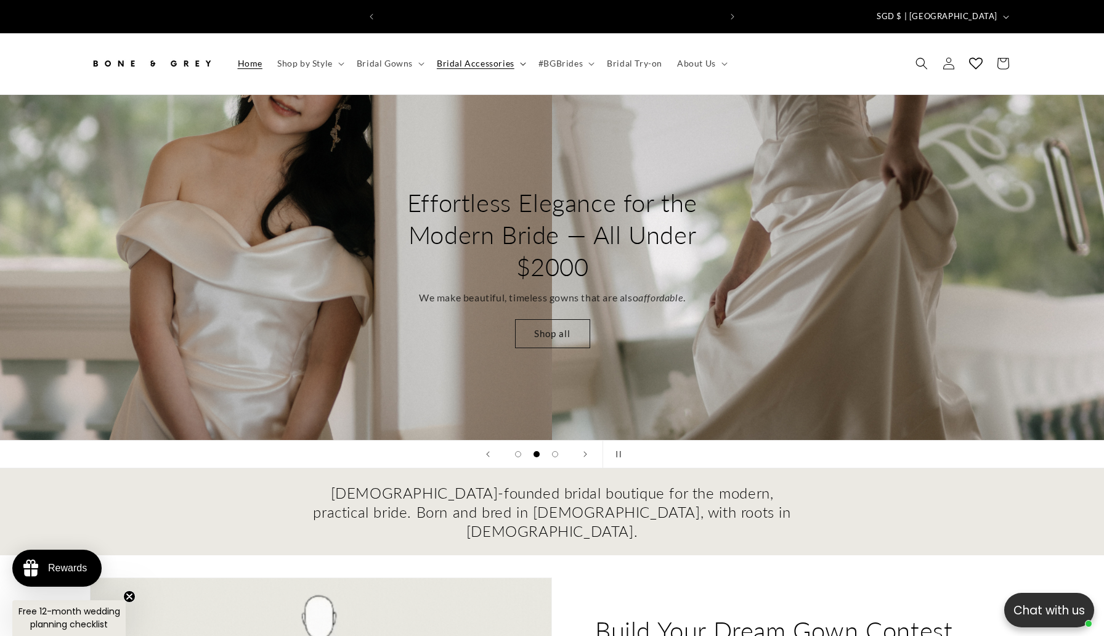
scroll to position [0, 339]
click at [520, 62] on icon at bounding box center [523, 64] width 6 height 4
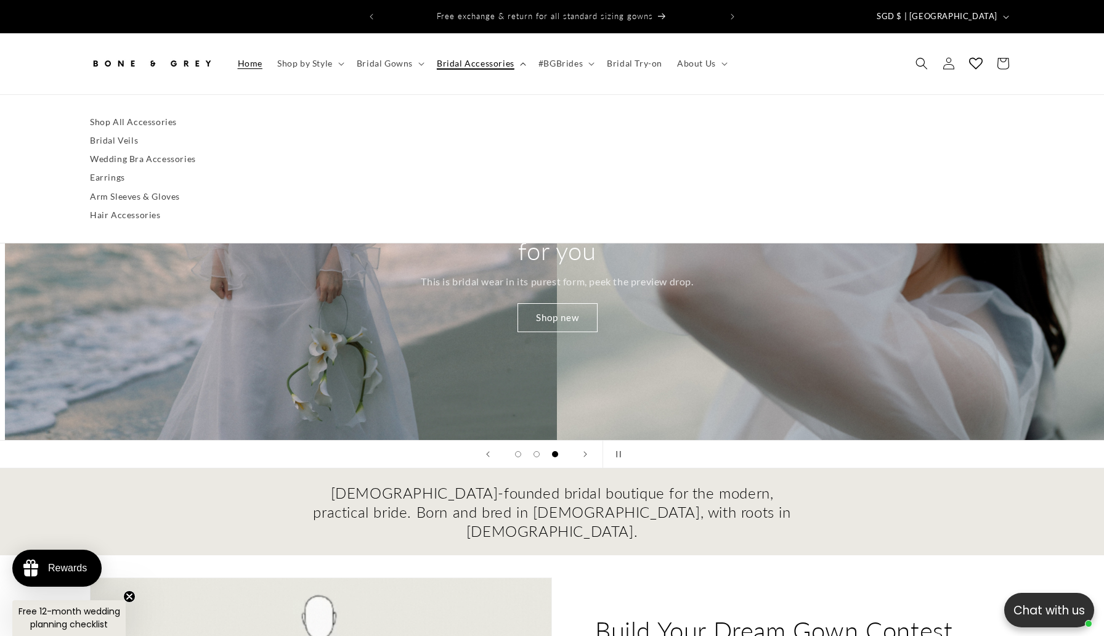
scroll to position [0, 2208]
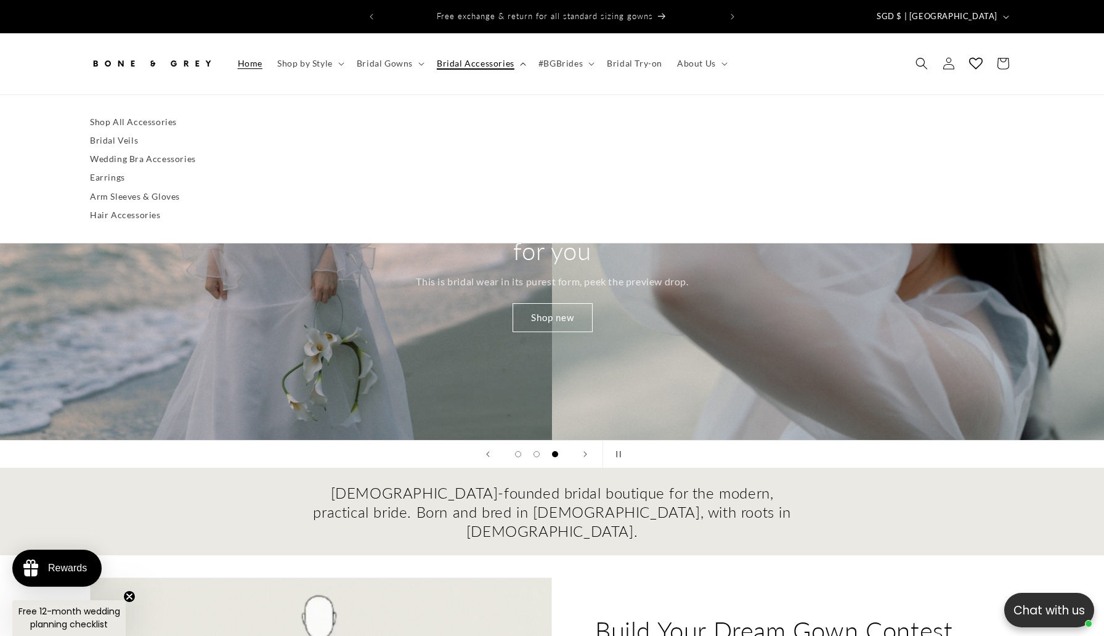
click at [520, 62] on icon at bounding box center [523, 64] width 6 height 4
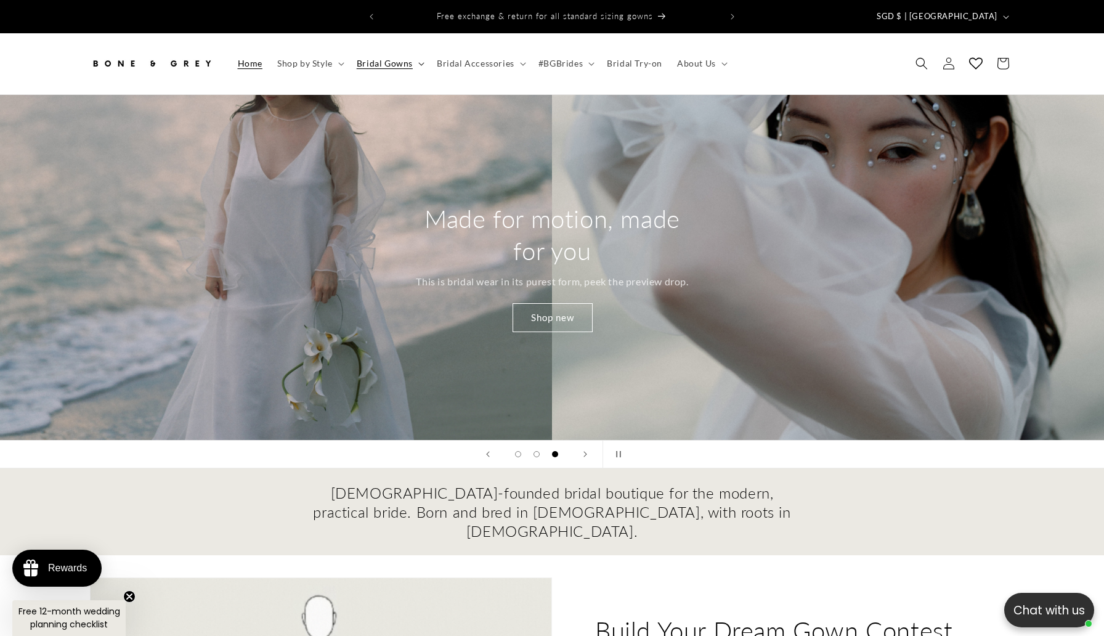
click at [410, 58] on span "Bridal Gowns" at bounding box center [385, 63] width 56 height 11
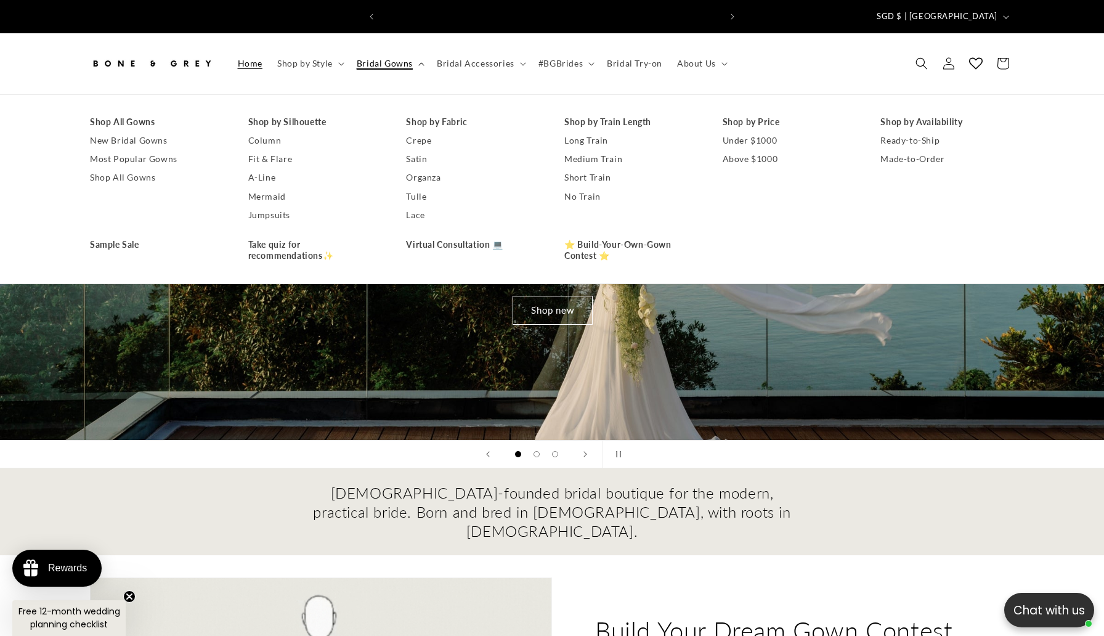
scroll to position [0, 678]
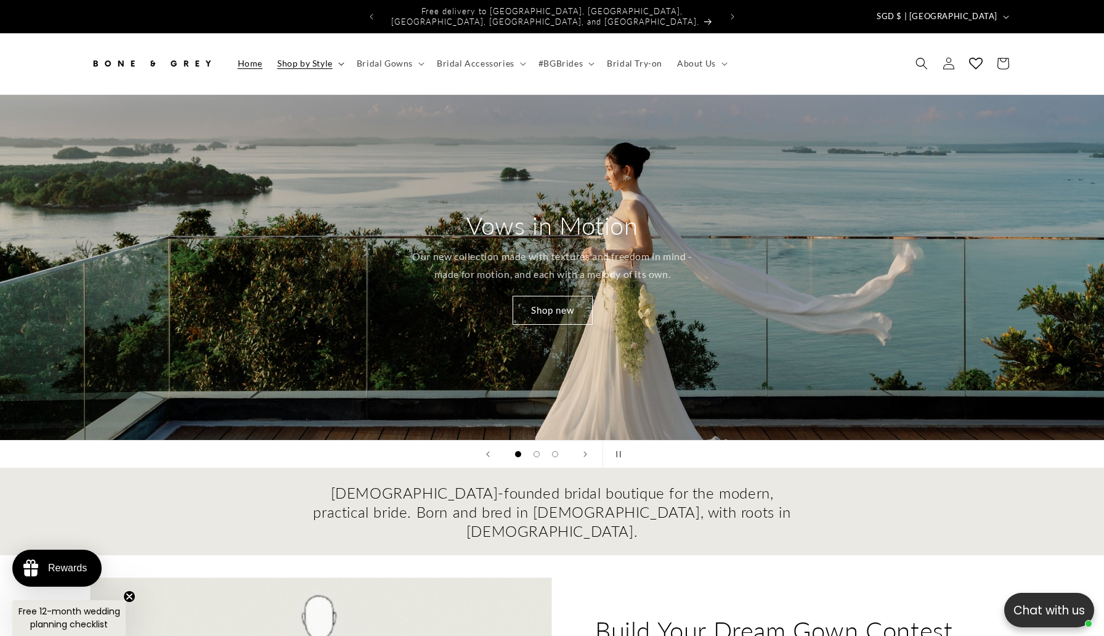
click at [298, 58] on span "Shop by Style" at bounding box center [304, 63] width 55 height 11
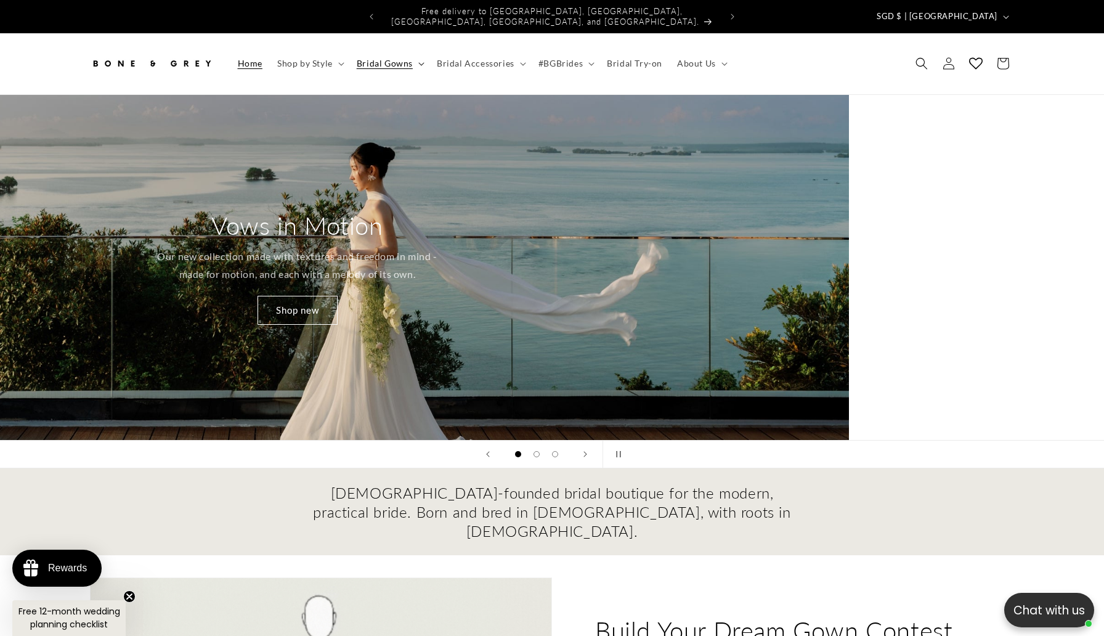
click at [418, 62] on icon at bounding box center [421, 64] width 6 height 4
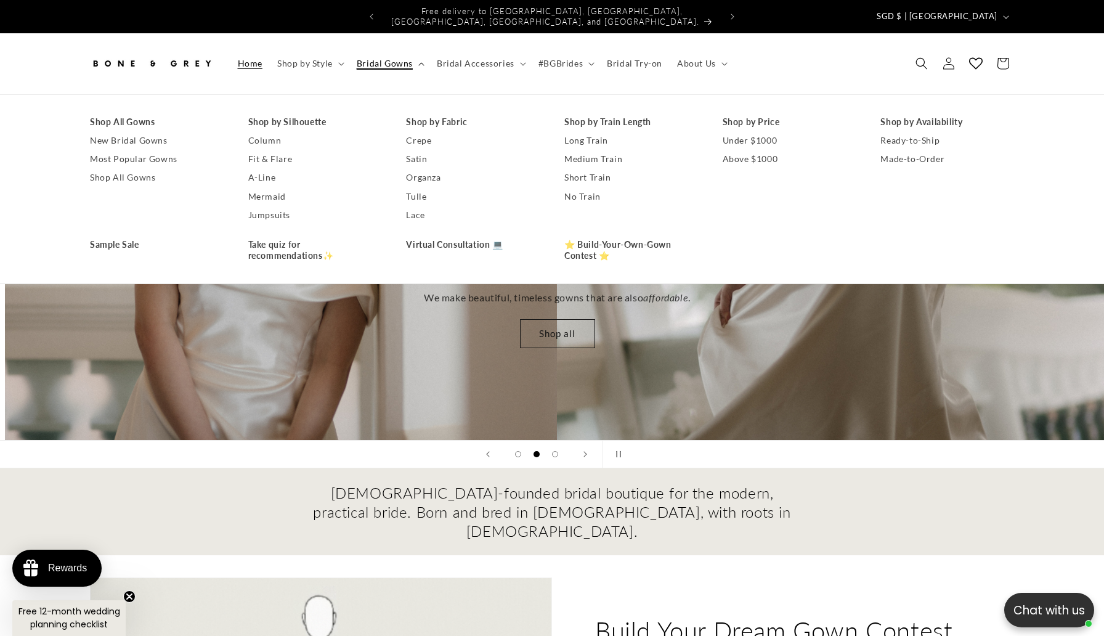
scroll to position [0, 1104]
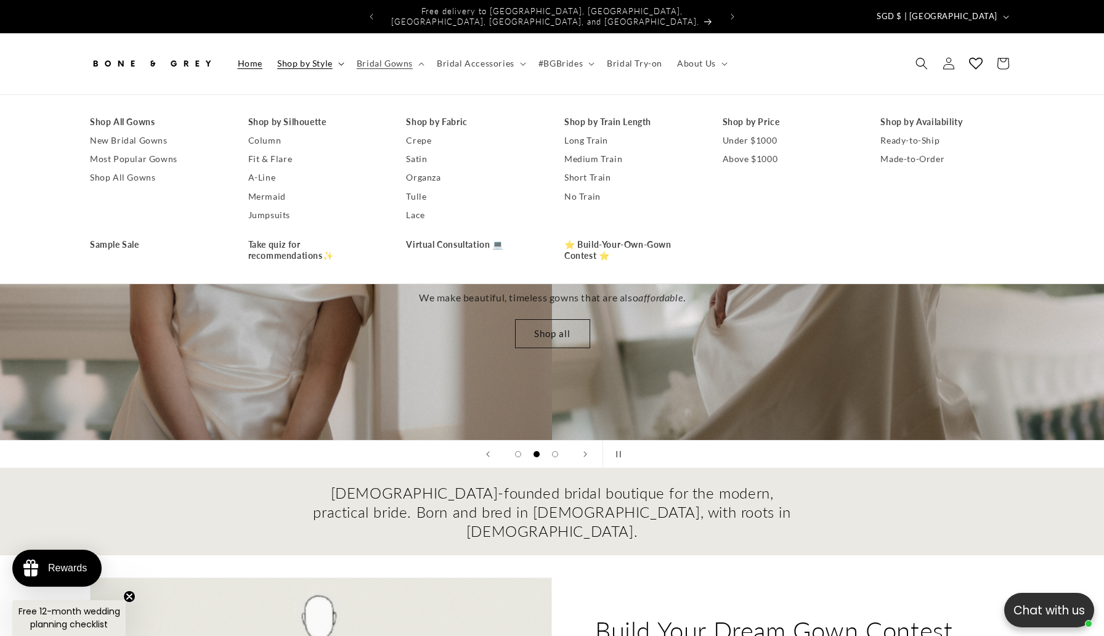
click at [303, 58] on span "Shop by Style" at bounding box center [304, 63] width 55 height 11
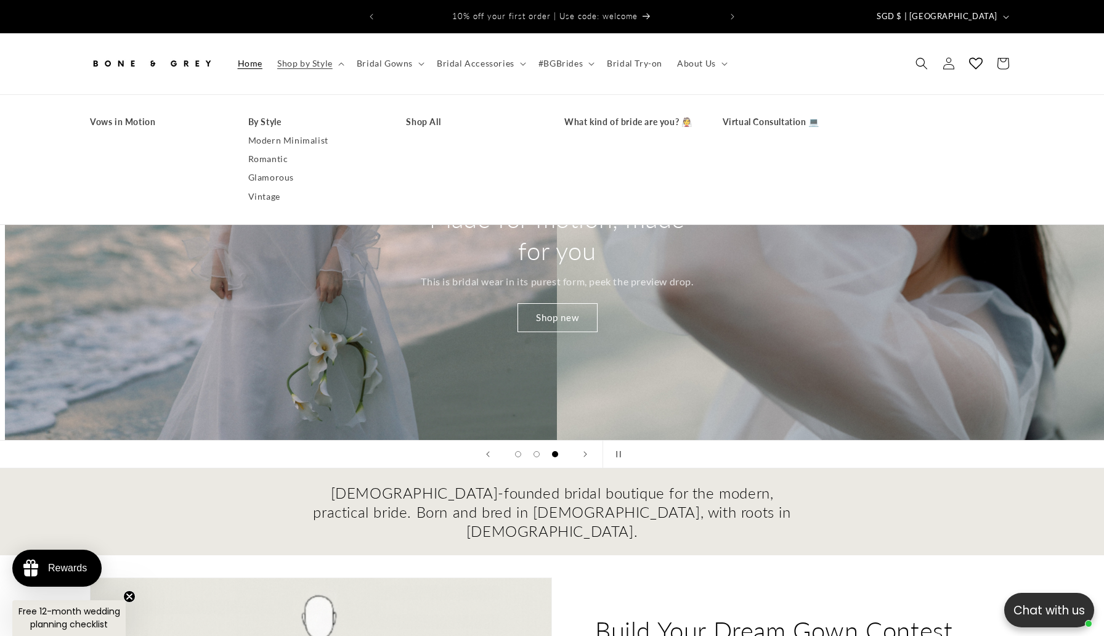
scroll to position [0, 2208]
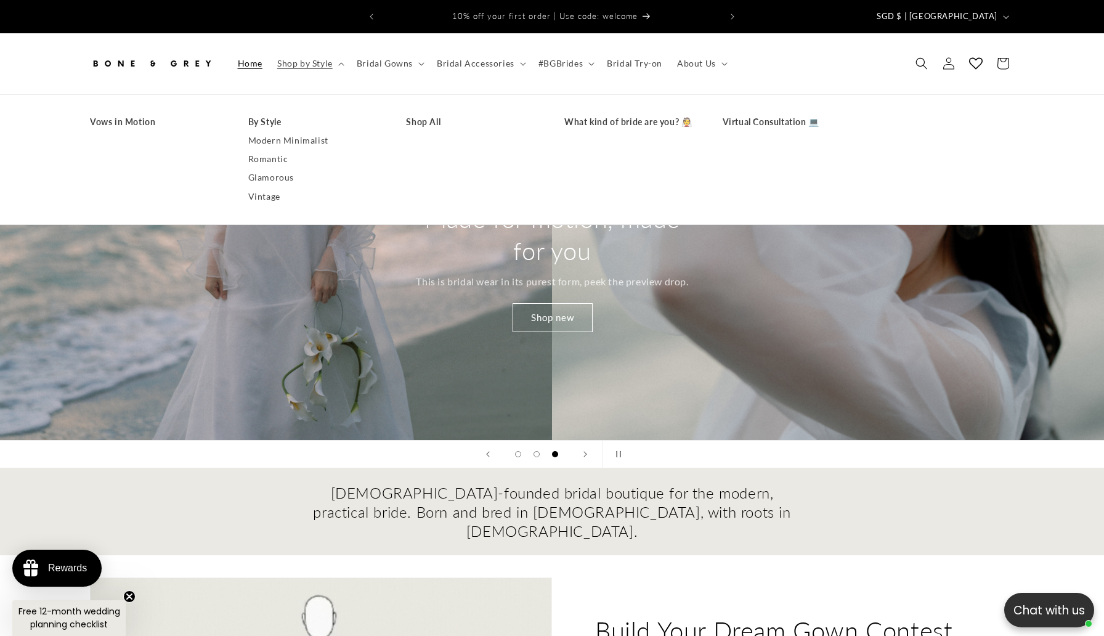
click at [871, 59] on header "Home Shop by Style Shop by Style Vows in Motion By Style" at bounding box center [552, 63] width 986 height 61
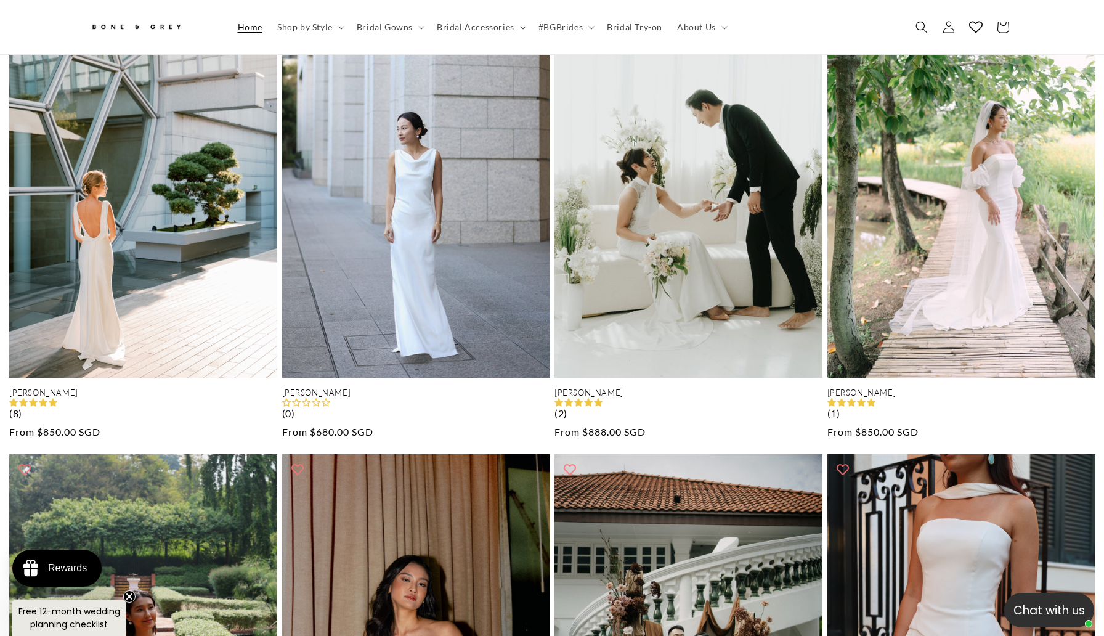
scroll to position [0, 0]
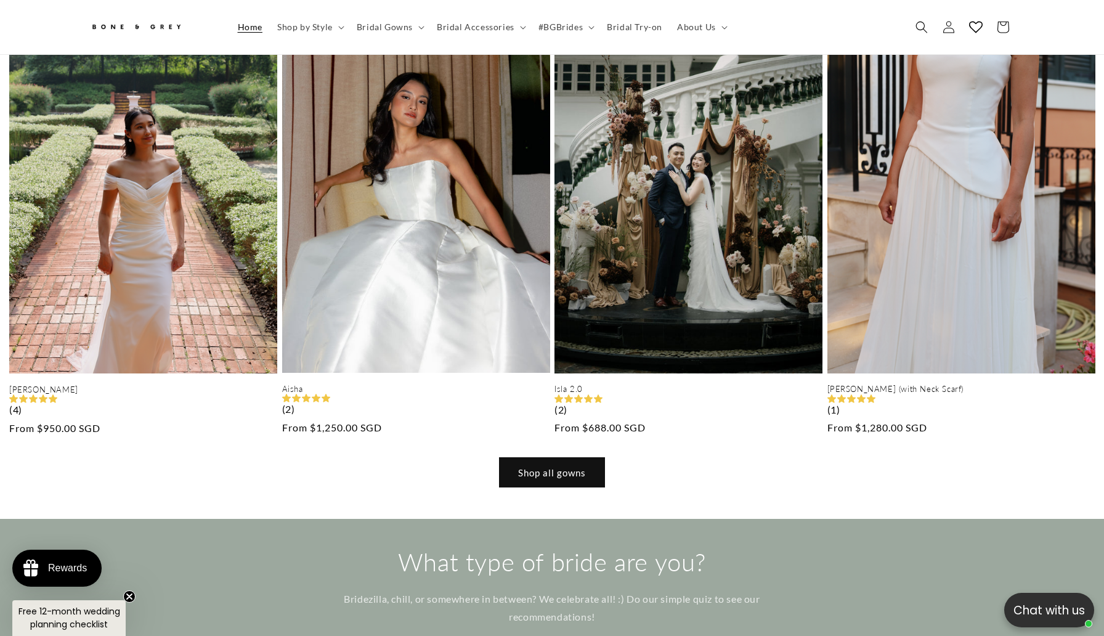
click at [571, 458] on link "Shop all gowns" at bounding box center [552, 472] width 105 height 29
